Goal: Information Seeking & Learning: Learn about a topic

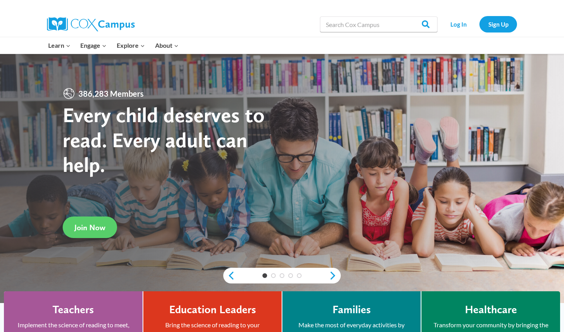
click at [459, 25] on link "Log In" at bounding box center [459, 24] width 34 height 16
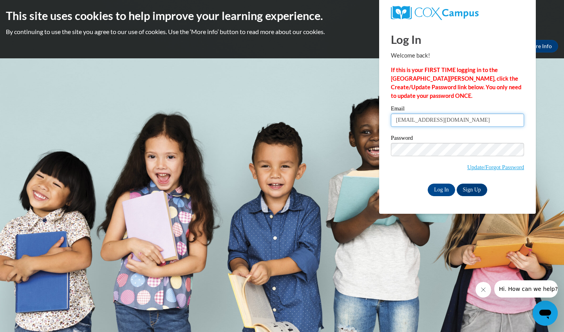
type input "mra@cub.uca.edu"
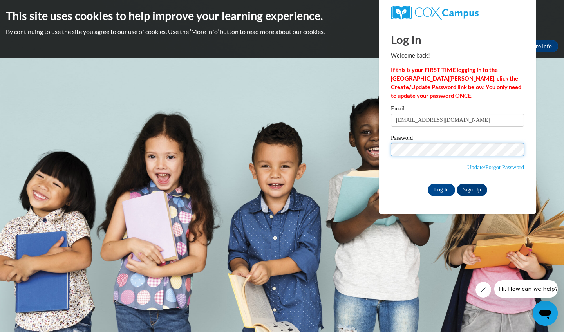
click at [441, 189] on input "Log In" at bounding box center [441, 190] width 27 height 13
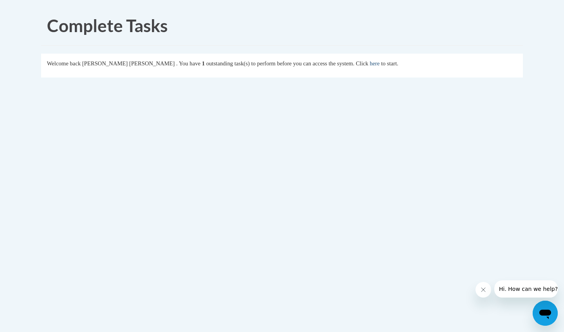
click at [370, 63] on link "here" at bounding box center [375, 63] width 10 height 6
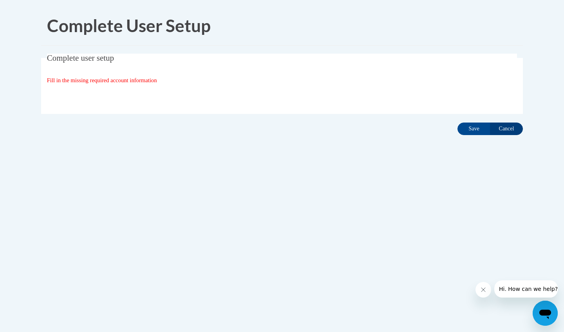
click at [509, 129] on input "Cancel" at bounding box center [506, 129] width 33 height 13
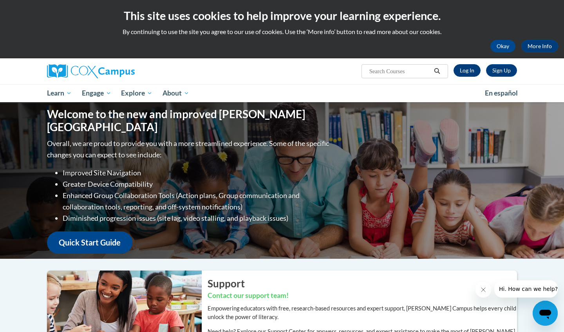
click at [462, 71] on link "Log In" at bounding box center [467, 70] width 27 height 13
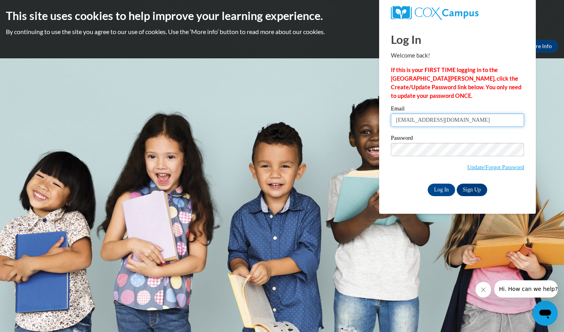
type input "mra@cub.uca.edu"
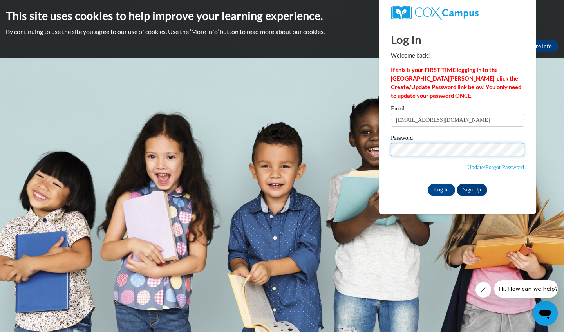
click at [441, 189] on input "Log In" at bounding box center [441, 190] width 27 height 13
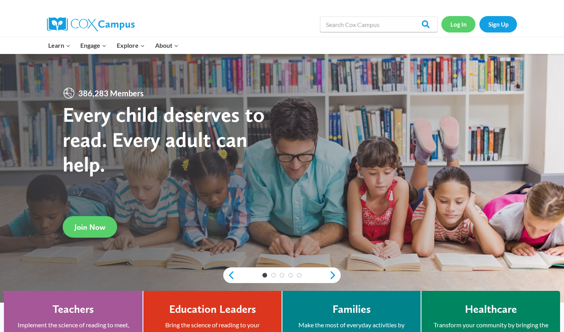
click at [460, 22] on link "Log In" at bounding box center [459, 24] width 34 height 16
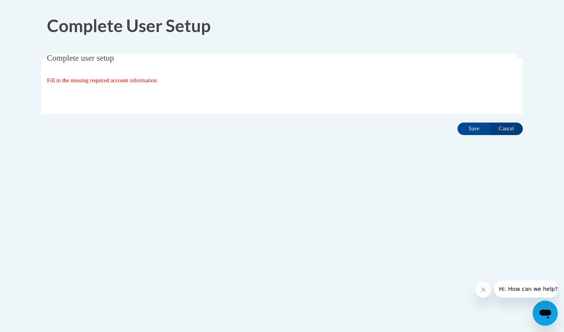
click at [508, 128] on input "Cancel" at bounding box center [506, 129] width 33 height 13
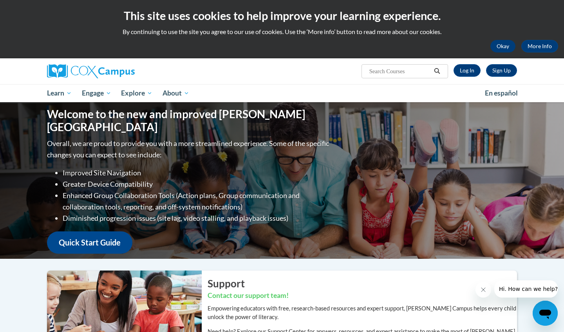
click at [505, 45] on button "Okay" at bounding box center [503, 46] width 25 height 13
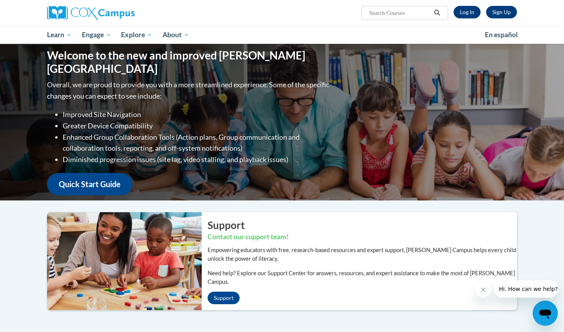
click at [467, 11] on link "Log In" at bounding box center [467, 12] width 27 height 13
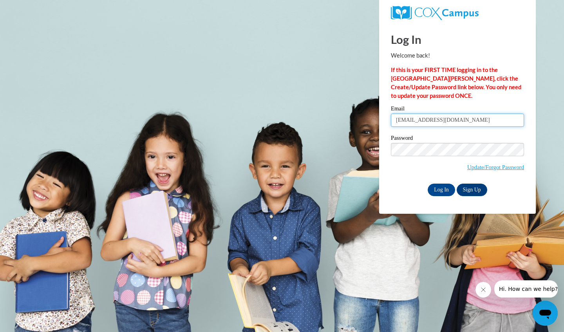
type input "[EMAIL_ADDRESS][DOMAIN_NAME]"
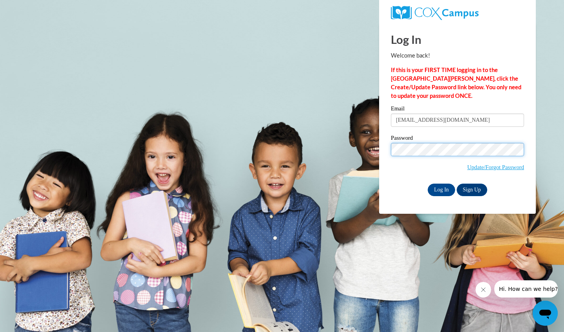
click at [441, 189] on input "Log In" at bounding box center [441, 190] width 27 height 13
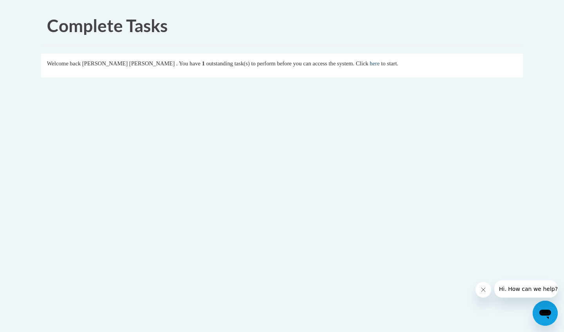
click at [370, 62] on link "here" at bounding box center [375, 63] width 10 height 6
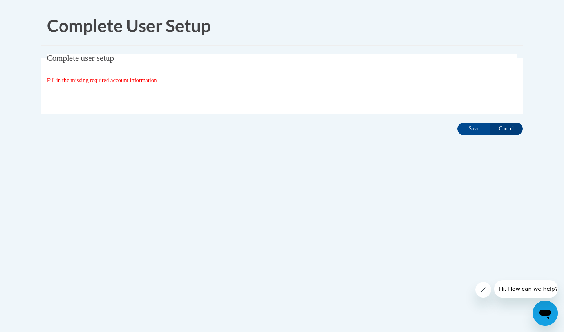
click at [156, 83] on span "Fill in the missing required account information" at bounding box center [102, 80] width 110 height 6
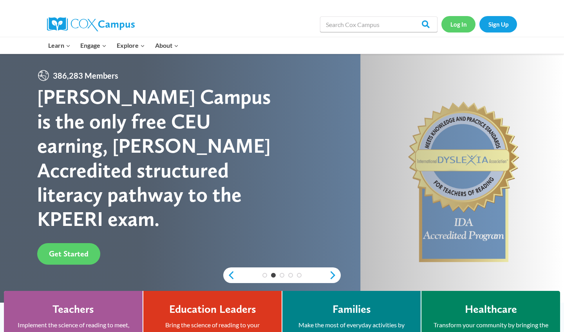
click at [462, 24] on link "Log In" at bounding box center [459, 24] width 34 height 16
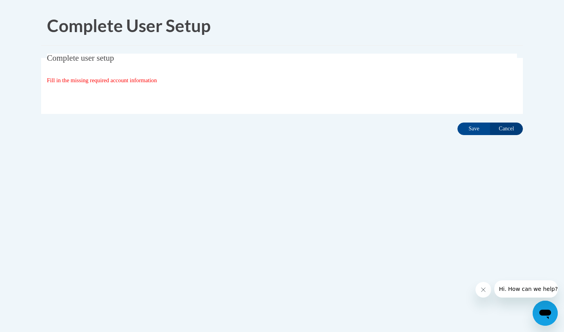
click at [506, 132] on input "Cancel" at bounding box center [506, 129] width 33 height 13
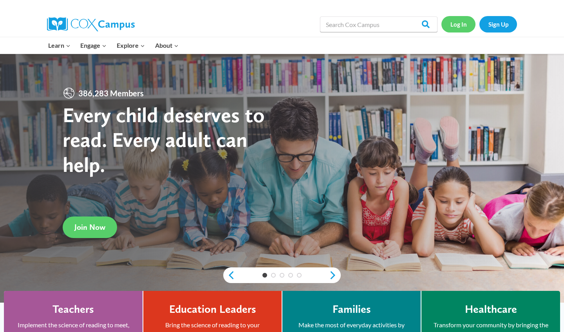
click at [352, 21] on link "Log In" at bounding box center [459, 24] width 34 height 16
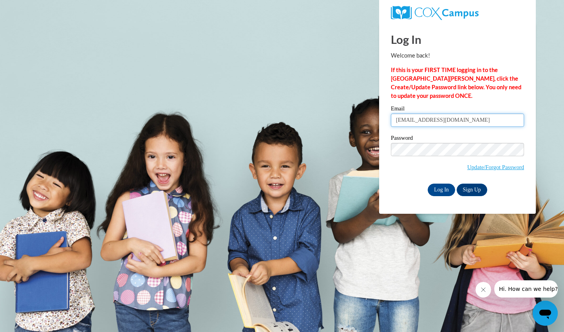
type input "mra@cub.uca.edu"
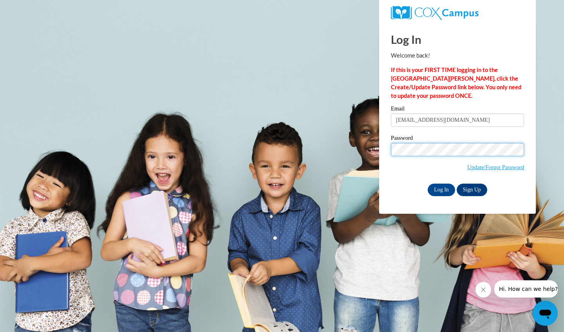
click at [441, 189] on input "Log In" at bounding box center [441, 190] width 27 height 13
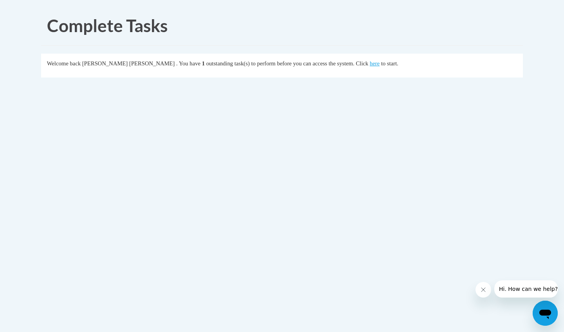
click at [483, 290] on icon "Close message from company" at bounding box center [484, 290] width 4 height 4
click at [546, 311] on icon "Open messaging window" at bounding box center [546, 314] width 12 height 9
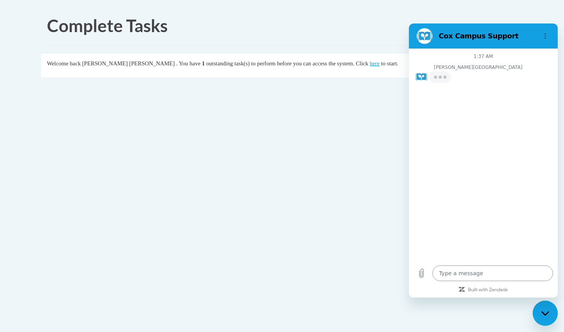
type textarea "x"
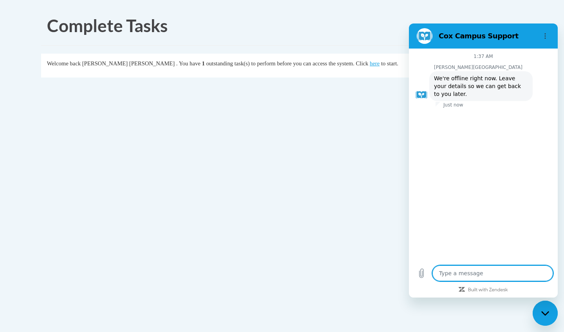
click at [505, 273] on textarea at bounding box center [493, 274] width 121 height 16
type textarea "I"
type textarea "x"
type textarea "I""
type textarea "x"
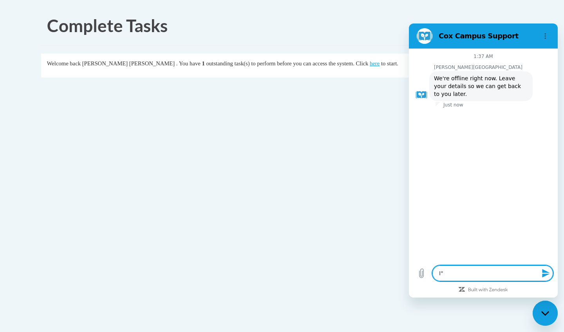
type textarea "I""
type textarea "x"
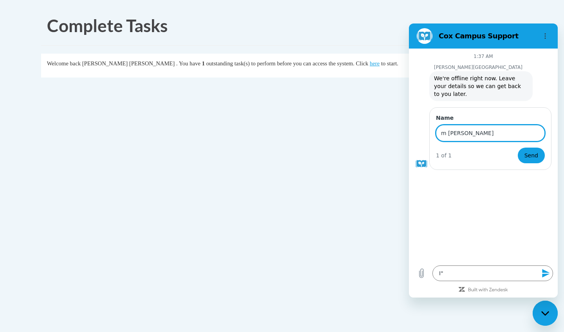
type input "m [PERSON_NAME]"
drag, startPoint x: 460, startPoint y: 132, endPoint x: 434, endPoint y: 133, distance: 25.9
click at [434, 133] on div "Name m [PERSON_NAME] 1 of 1 Send" at bounding box center [491, 138] width 122 height 63
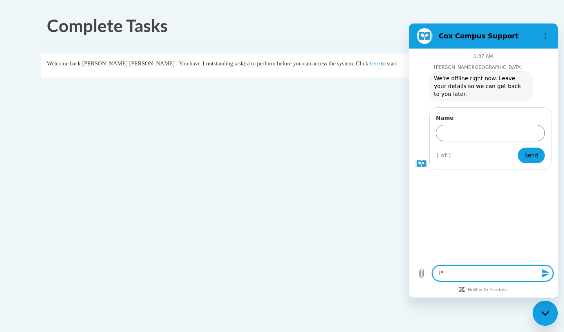
drag, startPoint x: 448, startPoint y: 273, endPoint x: 435, endPoint y: 273, distance: 12.9
click at [435, 273] on textarea "I"" at bounding box center [493, 274] width 121 height 16
type textarea "x"
click at [381, 140] on body "Complete Tasks Welcome back [PERSON_NAME] [PERSON_NAME] . You have 1 outstandin…" at bounding box center [282, 166] width 564 height 332
click at [544, 313] on icon "Close messaging window" at bounding box center [546, 313] width 8 height 5
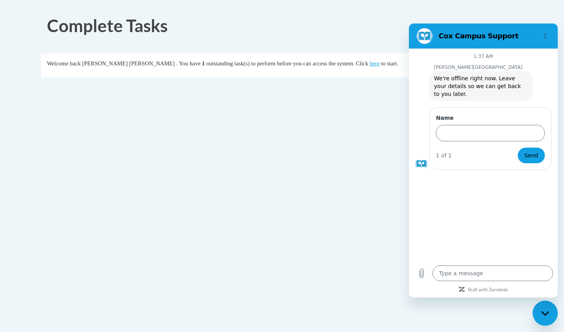
type textarea "x"
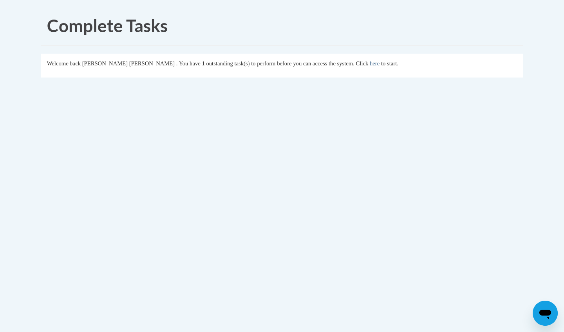
click at [370, 62] on link "here" at bounding box center [375, 63] width 10 height 6
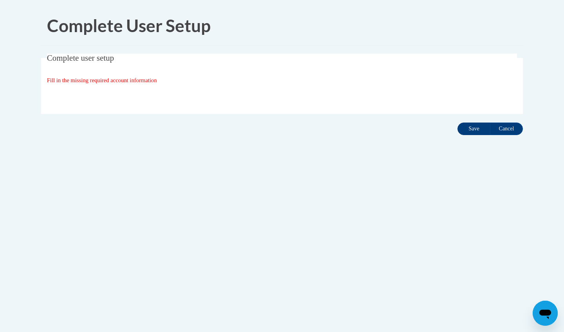
click at [473, 132] on input "Save" at bounding box center [474, 129] width 33 height 13
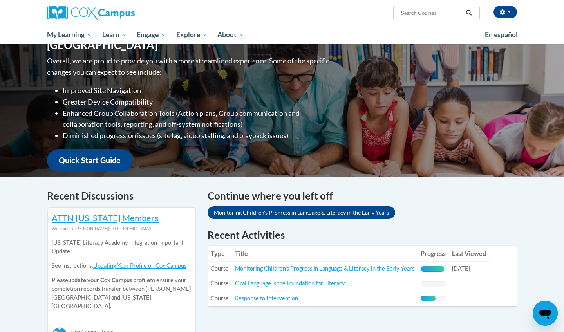
scroll to position [141, 0]
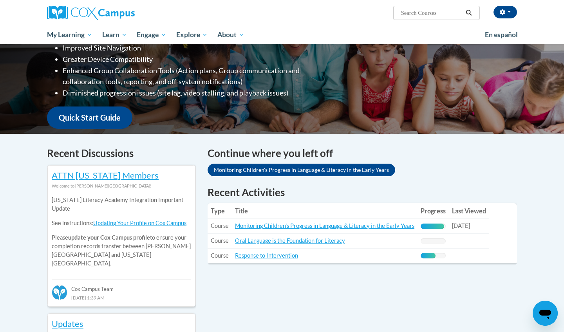
click at [281, 170] on link "Monitoring Children's Progress in Language & Literacy in the Early Years" at bounding box center [302, 170] width 188 height 13
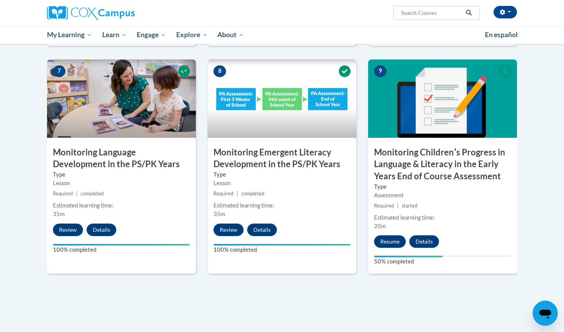
scroll to position [663, 0]
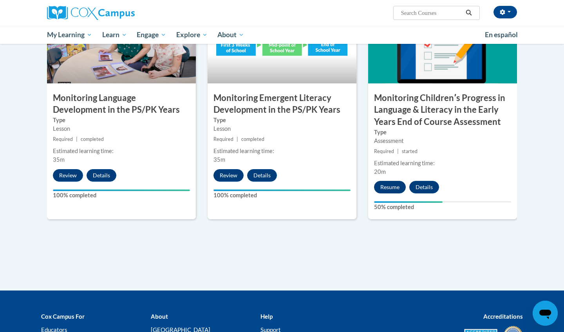
click at [385, 184] on button "Resume" at bounding box center [390, 187] width 32 height 13
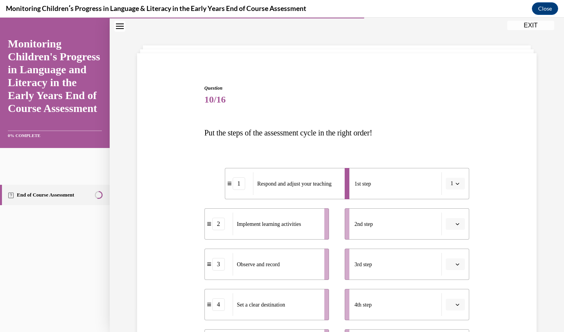
scroll to position [81, 0]
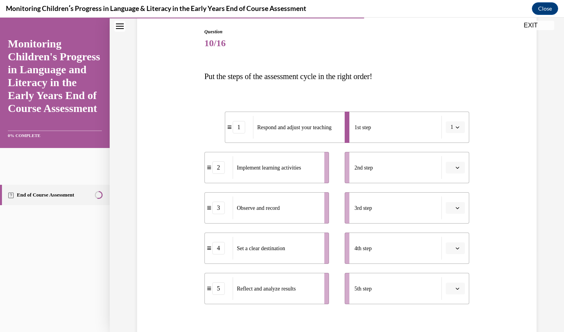
click at [458, 127] on icon "button" at bounding box center [458, 127] width 4 height 4
click at [452, 222] on span "5" at bounding box center [451, 223] width 3 height 6
click at [459, 288] on icon "button" at bounding box center [458, 289] width 4 height 4
click at [454, 270] on span "5" at bounding box center [452, 271] width 3 height 6
click at [459, 288] on icon "button" at bounding box center [458, 289] width 4 height 4
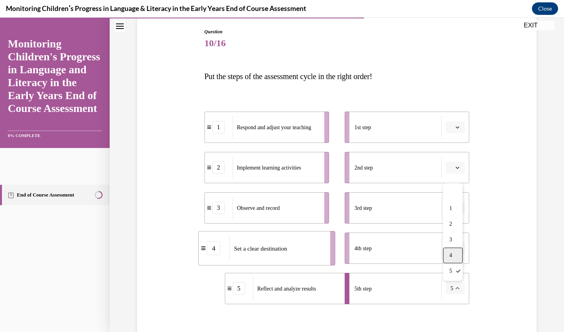
click at [452, 258] on span "4" at bounding box center [451, 256] width 3 height 6
click at [457, 290] on icon "button" at bounding box center [458, 289] width 4 height 4
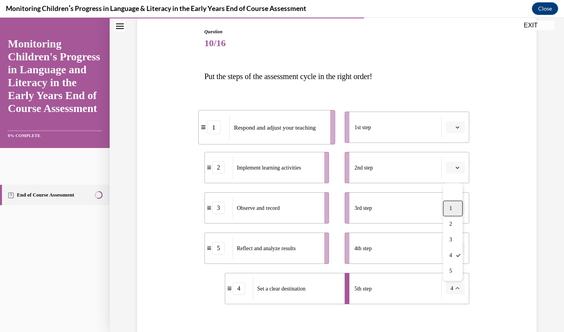
click at [449, 207] on div "1" at bounding box center [453, 209] width 20 height 16
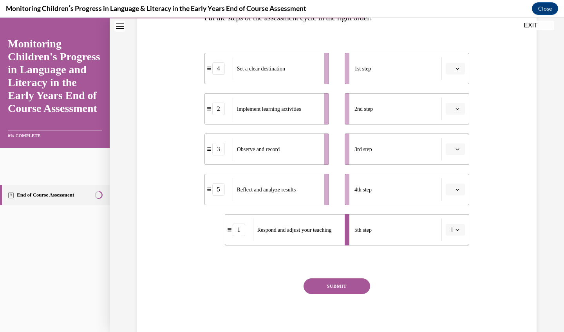
scroll to position [140, 0]
click at [346, 285] on button "SUBMIT" at bounding box center [337, 286] width 67 height 16
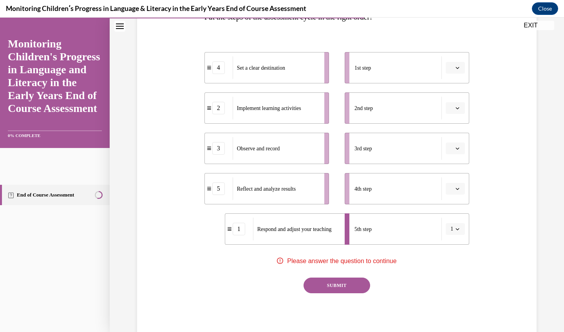
click at [346, 285] on button "SUBMIT" at bounding box center [337, 286] width 67 height 16
click at [411, 287] on div "SUBMIT" at bounding box center [337, 297] width 265 height 39
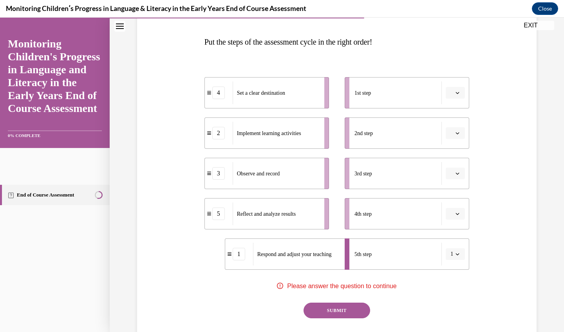
scroll to position [119, 0]
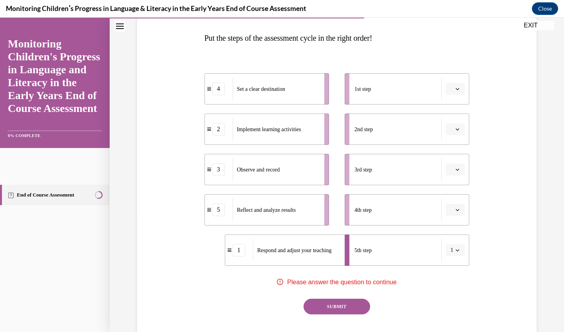
click at [458, 87] on icon "button" at bounding box center [458, 89] width 4 height 4
click at [456, 118] on div "1" at bounding box center [455, 122] width 20 height 16
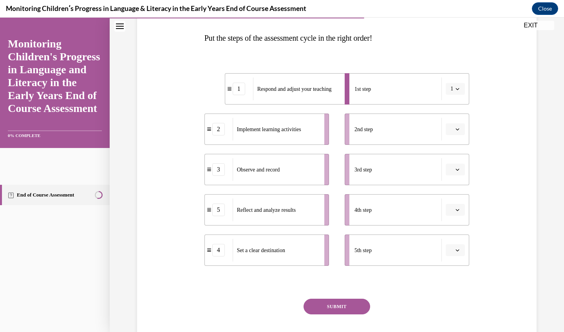
click at [455, 89] on button "1" at bounding box center [455, 89] width 19 height 12
click at [454, 183] on div "5" at bounding box center [453, 185] width 20 height 16
click at [456, 90] on icon "button" at bounding box center [458, 89] width 4 height 4
click at [453, 169] on div "4" at bounding box center [453, 169] width 20 height 16
click at [455, 89] on span "button" at bounding box center [457, 88] width 5 height 5
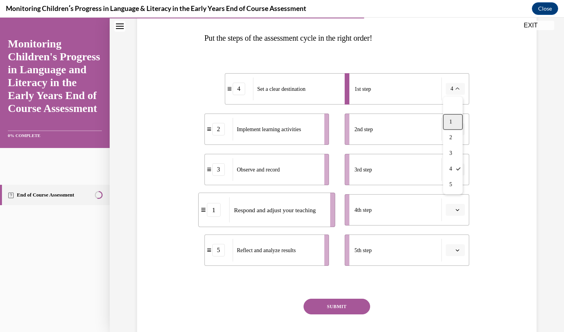
click at [452, 118] on div "1" at bounding box center [453, 122] width 20 height 16
click at [459, 89] on icon "button" at bounding box center [458, 89] width 4 height 2
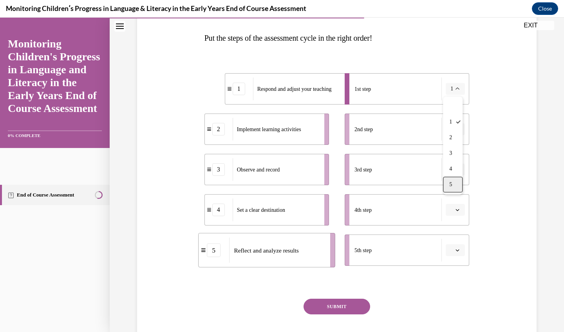
click at [455, 185] on div "5" at bounding box center [453, 185] width 20 height 16
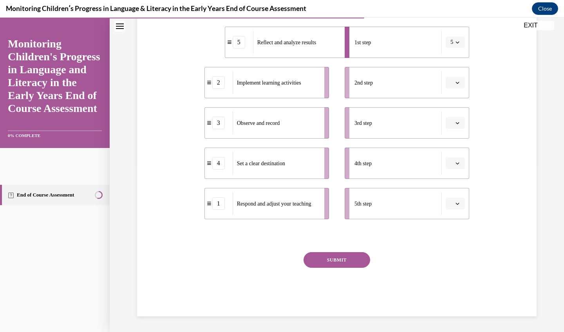
scroll to position [166, 0]
click at [460, 161] on span "button" at bounding box center [457, 163] width 5 height 5
click at [452, 195] on span "1" at bounding box center [452, 197] width 3 height 6
click at [457, 203] on icon "button" at bounding box center [458, 204] width 4 height 4
click at [455, 234] on div "1" at bounding box center [455, 237] width 20 height 16
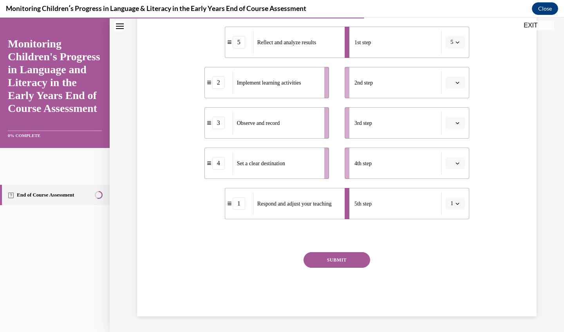
click at [458, 203] on icon "button" at bounding box center [458, 204] width 4 height 4
click at [452, 298] on span "5" at bounding box center [451, 300] width 3 height 6
click at [455, 202] on span "button" at bounding box center [457, 203] width 5 height 5
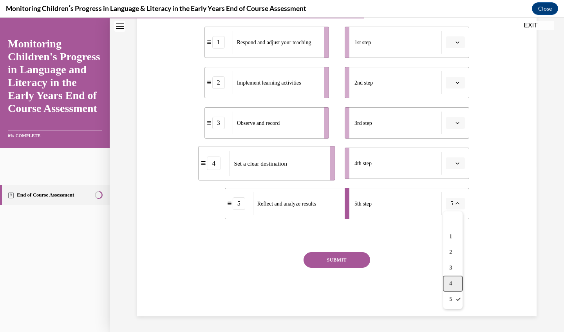
click at [455, 281] on div "4" at bounding box center [453, 284] width 20 height 16
click at [459, 206] on span "button" at bounding box center [457, 203] width 5 height 5
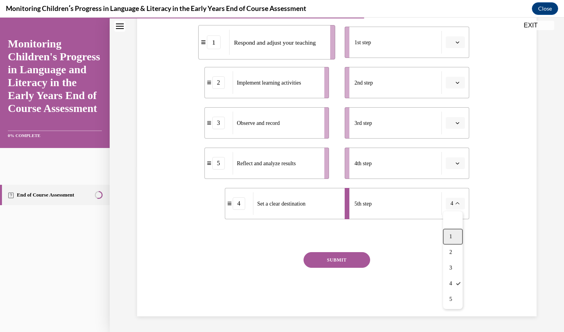
click at [450, 233] on div "1" at bounding box center [453, 237] width 20 height 16
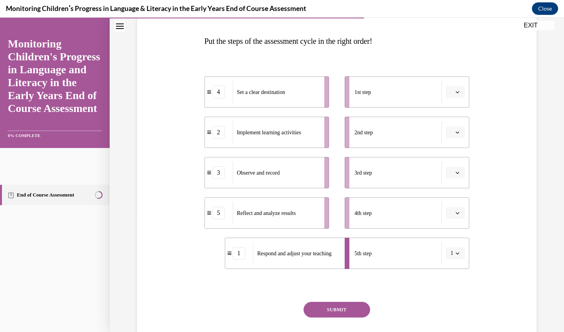
scroll to position [118, 0]
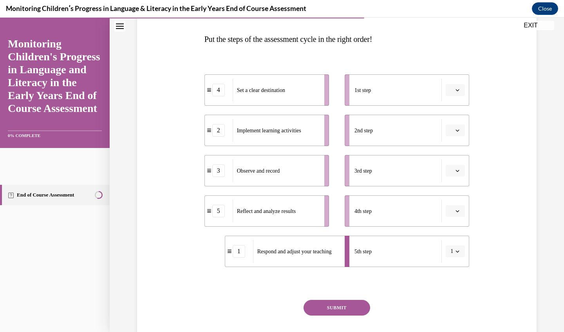
click at [459, 89] on icon "button" at bounding box center [458, 90] width 4 height 4
click at [452, 122] on span "1" at bounding box center [452, 123] width 3 height 6
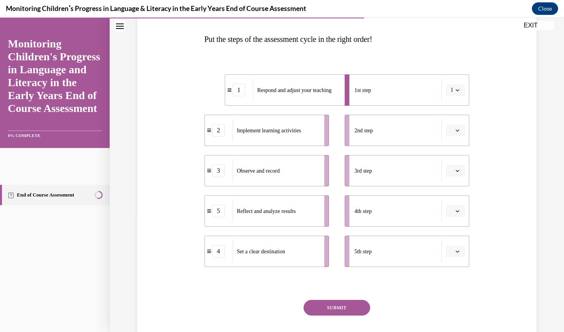
click at [459, 250] on icon "button" at bounding box center [458, 252] width 4 height 4
click at [456, 168] on div "1" at bounding box center [455, 172] width 20 height 16
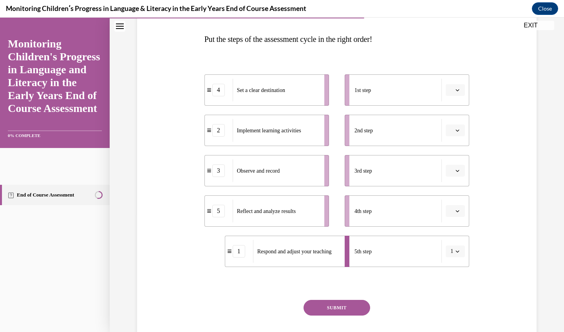
click at [336, 305] on button "SUBMIT" at bounding box center [337, 308] width 67 height 16
click at [457, 90] on icon "button" at bounding box center [458, 90] width 4 height 4
click at [454, 125] on span "1" at bounding box center [452, 123] width 3 height 6
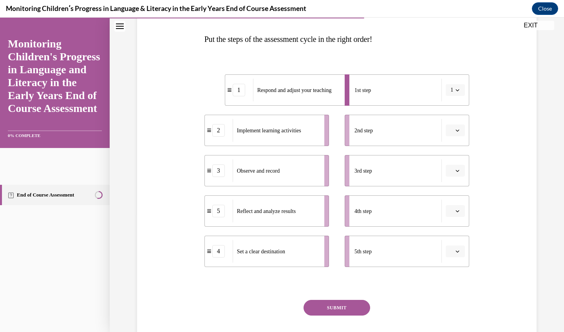
click at [460, 256] on button "button" at bounding box center [455, 252] width 19 height 12
click at [452, 170] on span "1" at bounding box center [452, 172] width 3 height 6
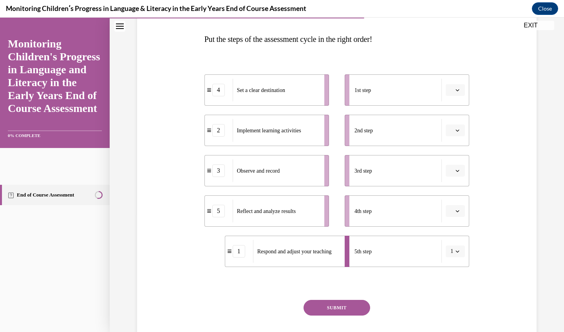
click at [350, 306] on button "SUBMIT" at bounding box center [337, 308] width 67 height 16
click at [462, 81] on li "1st step" at bounding box center [407, 89] width 125 height 31
click at [461, 89] on button "button" at bounding box center [455, 90] width 19 height 12
click at [451, 126] on span "1" at bounding box center [452, 123] width 3 height 6
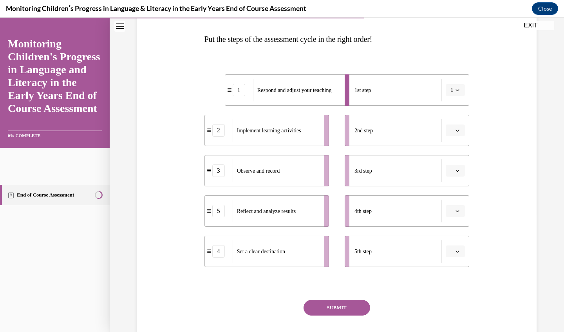
click at [459, 253] on icon "button" at bounding box center [458, 252] width 4 height 4
drag, startPoint x: 455, startPoint y: 162, endPoint x: 454, endPoint y: 172, distance: 9.4
click at [454, 172] on div "1 2 3 4 5" at bounding box center [455, 195] width 20 height 98
click at [454, 172] on span "1" at bounding box center [452, 172] width 3 height 6
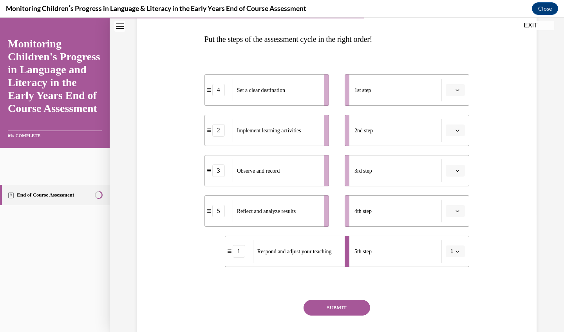
click at [454, 172] on button "button" at bounding box center [455, 171] width 19 height 12
click at [457, 85] on button "button" at bounding box center [455, 90] width 19 height 12
click at [452, 125] on span "1" at bounding box center [452, 123] width 3 height 6
click at [452, 125] on button "button" at bounding box center [455, 131] width 19 height 12
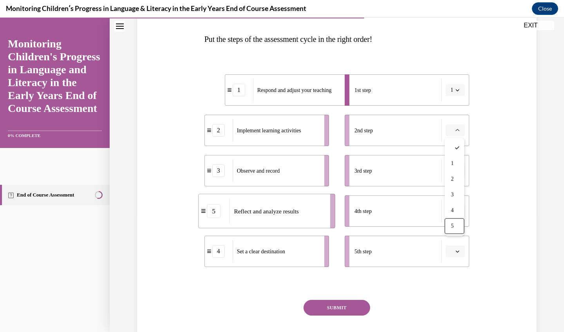
click at [461, 252] on button "button" at bounding box center [455, 252] width 19 height 12
click at [452, 176] on div "1" at bounding box center [455, 172] width 20 height 16
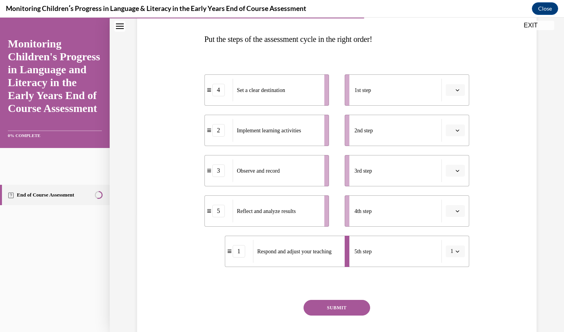
click at [330, 304] on button "SUBMIT" at bounding box center [337, 308] width 67 height 16
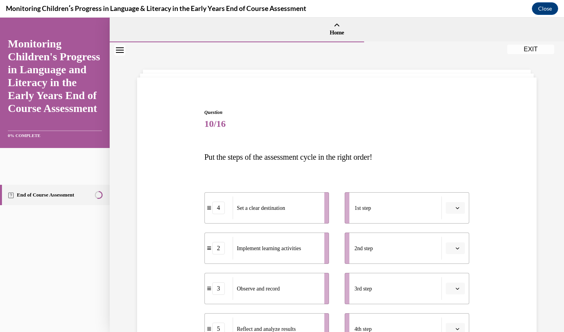
scroll to position [0, 0]
click at [116, 46] on button "Close navigation menu" at bounding box center [119, 50] width 11 height 11
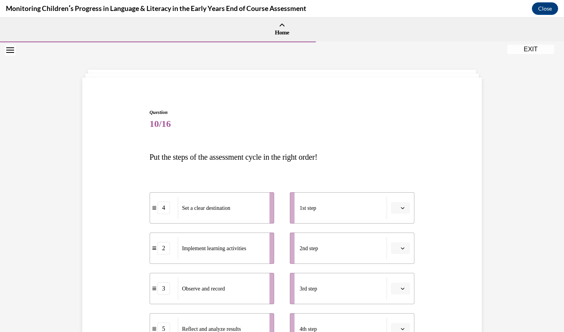
click at [521, 48] on button "EXIT" at bounding box center [531, 49] width 47 height 9
